Goal: Go to known website: Go to known website

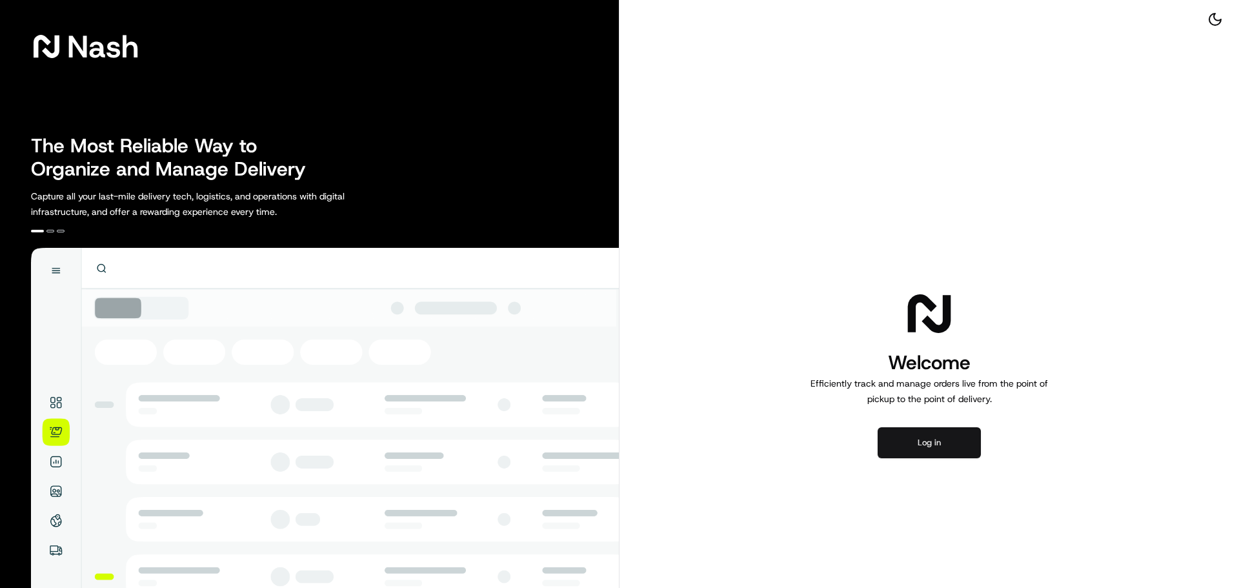
click at [938, 452] on button "Log in" at bounding box center [928, 442] width 103 height 31
